Goal: Transaction & Acquisition: Purchase product/service

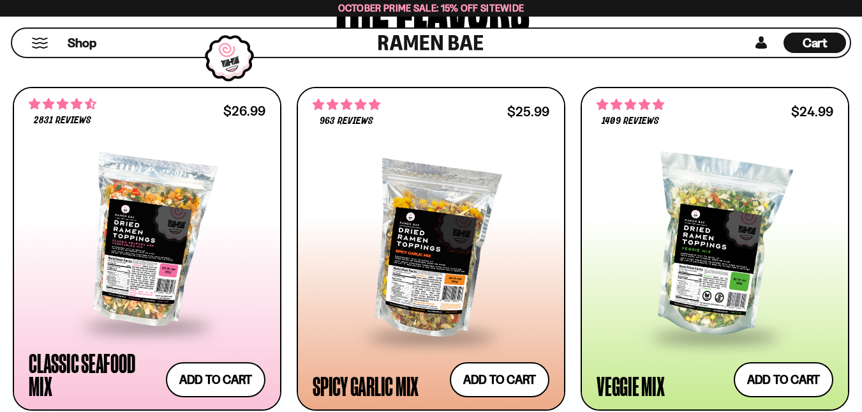
scroll to position [738, 0]
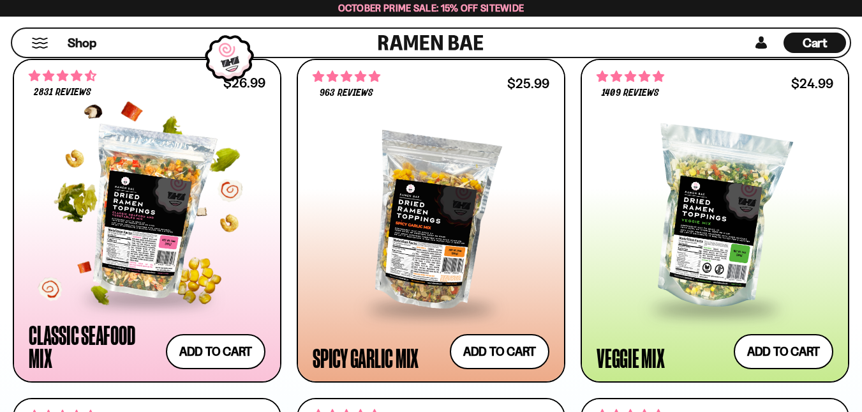
click at [148, 209] on div at bounding box center [147, 212] width 237 height 168
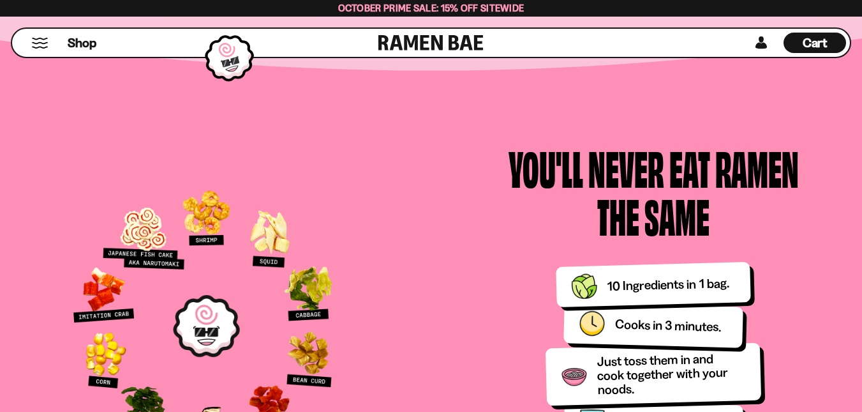
scroll to position [1560, 0]
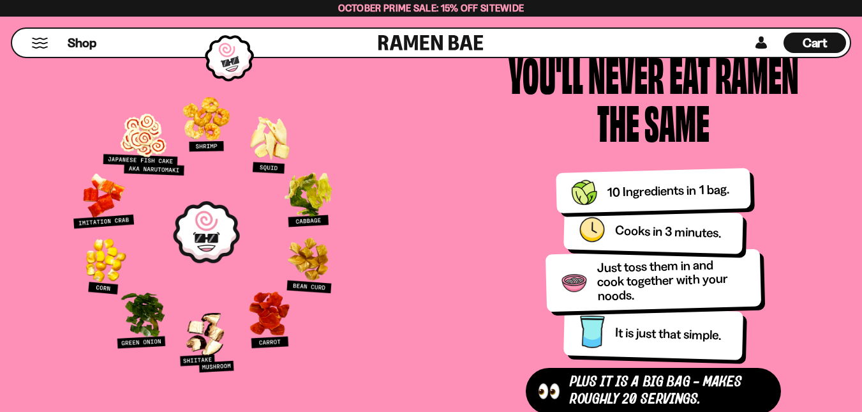
drag, startPoint x: 870, startPoint y: 22, endPoint x: 862, endPoint y: 118, distance: 96.7
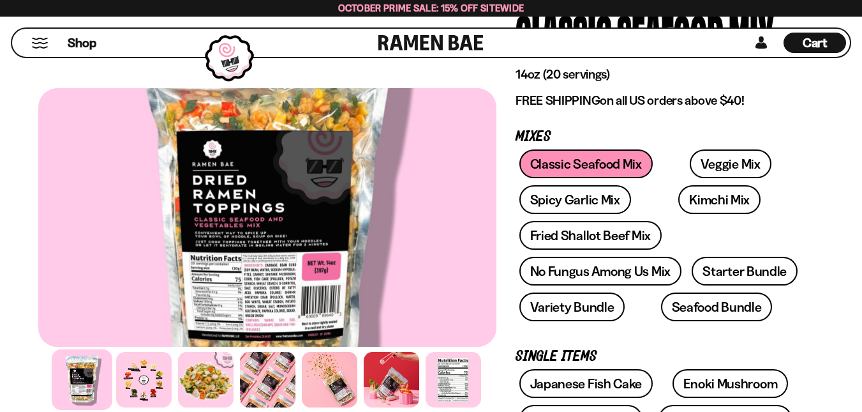
scroll to position [114, 0]
